Goal: Find specific page/section: Find specific page/section

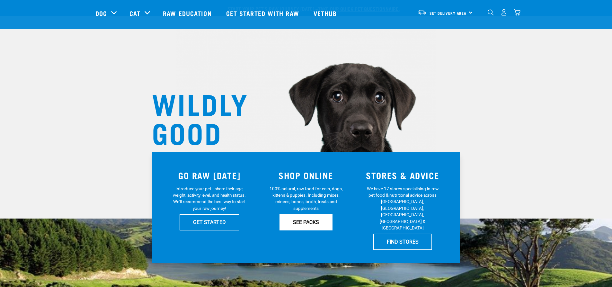
scroll to position [128, 0]
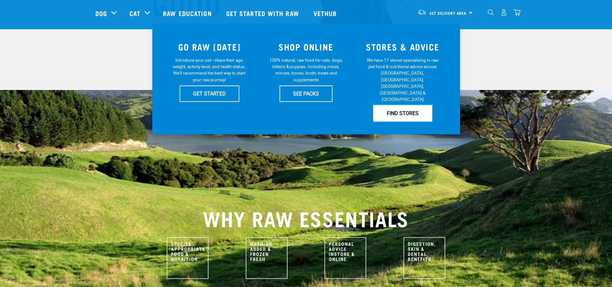
click at [393, 105] on link "FIND STORES" at bounding box center [402, 113] width 59 height 16
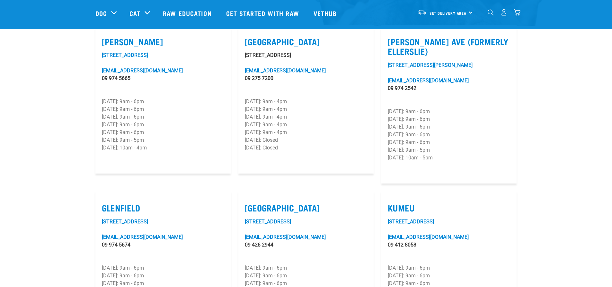
scroll to position [225, 0]
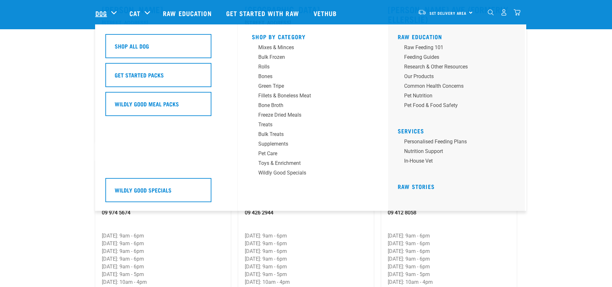
click at [106, 14] on link "Dog" at bounding box center [101, 13] width 12 height 10
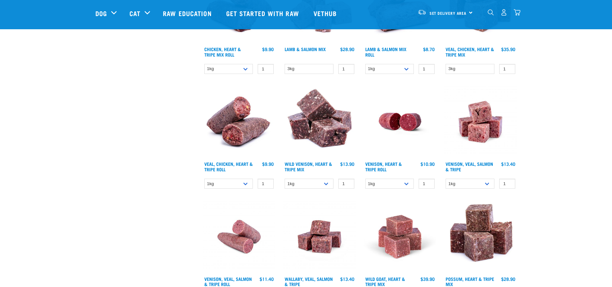
scroll to position [803, 0]
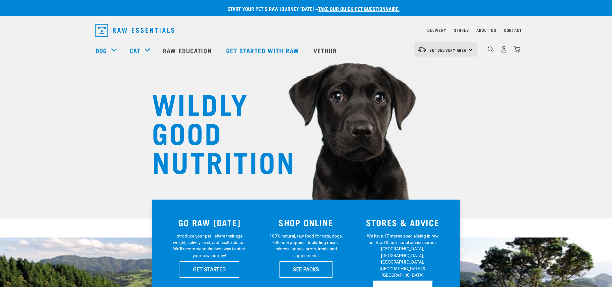
click at [408, 281] on link "FIND STORES" at bounding box center [402, 289] width 59 height 16
